Goal: Information Seeking & Learning: Learn about a topic

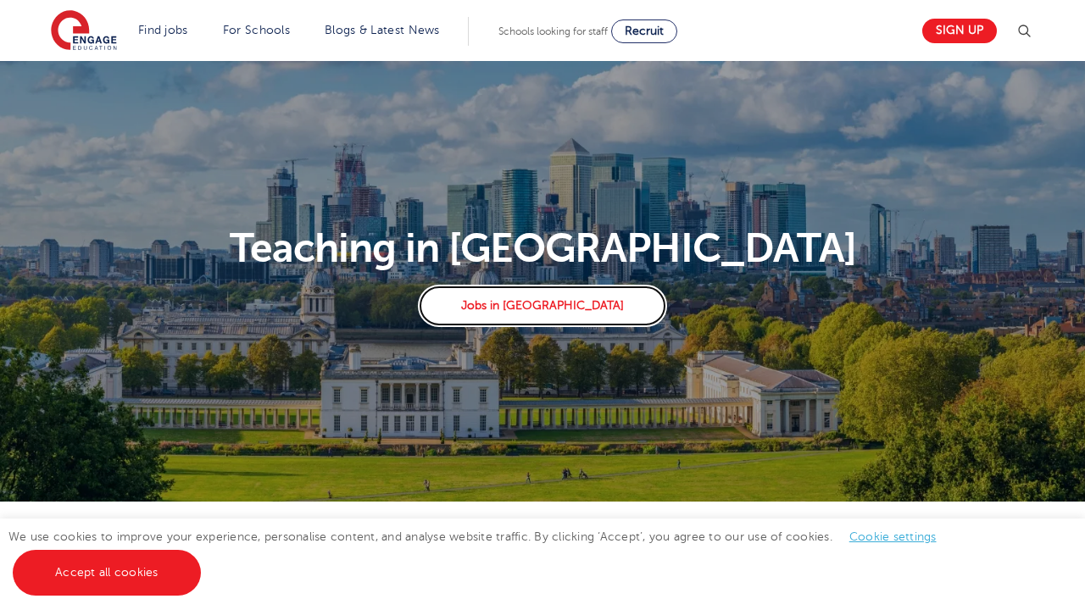
click at [546, 308] on link "Jobs in [GEOGRAPHIC_DATA]" at bounding box center [542, 306] width 248 height 42
click at [153, 30] on link "Find jobs" at bounding box center [163, 30] width 50 height 13
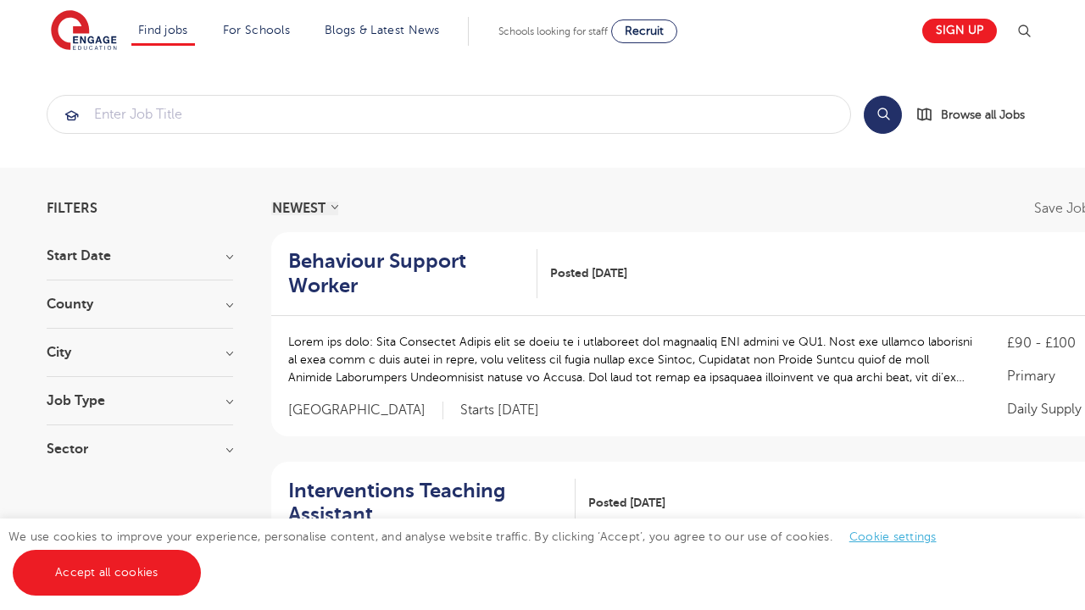
click at [0, 0] on link "Teaching jobs in [GEOGRAPHIC_DATA]" at bounding box center [0, 0] width 0 height 0
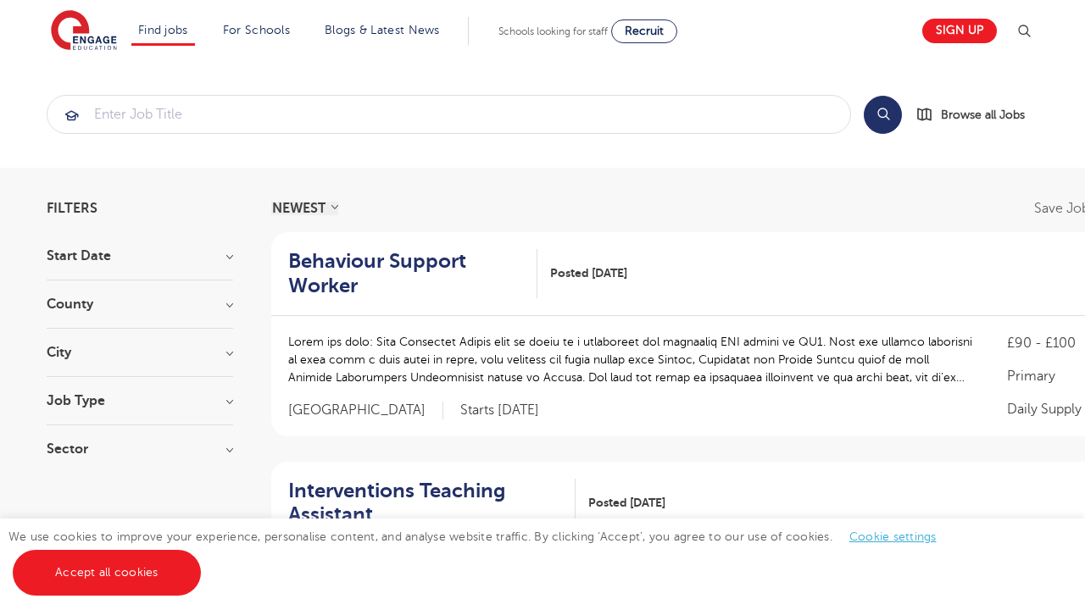
click at [0, 0] on link "Teaching jobs in [GEOGRAPHIC_DATA]" at bounding box center [0, 0] width 0 height 0
